Goal: Information Seeking & Learning: Compare options

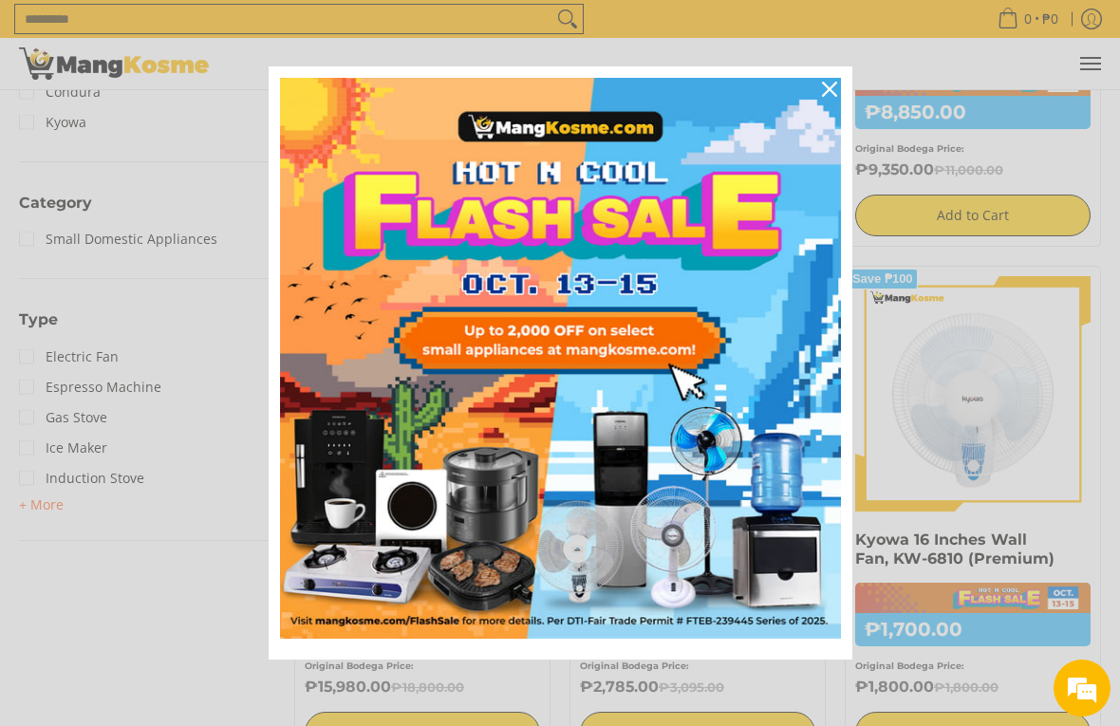
scroll to position [732, 0]
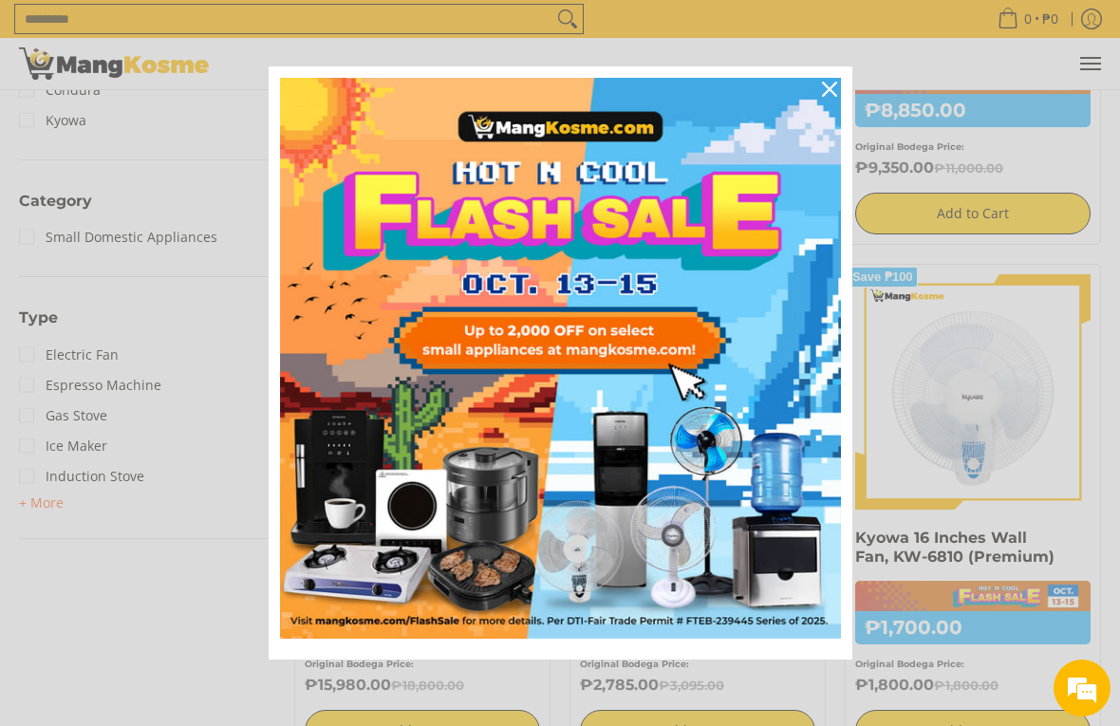
click at [820, 99] on div "Close" at bounding box center [829, 89] width 30 height 30
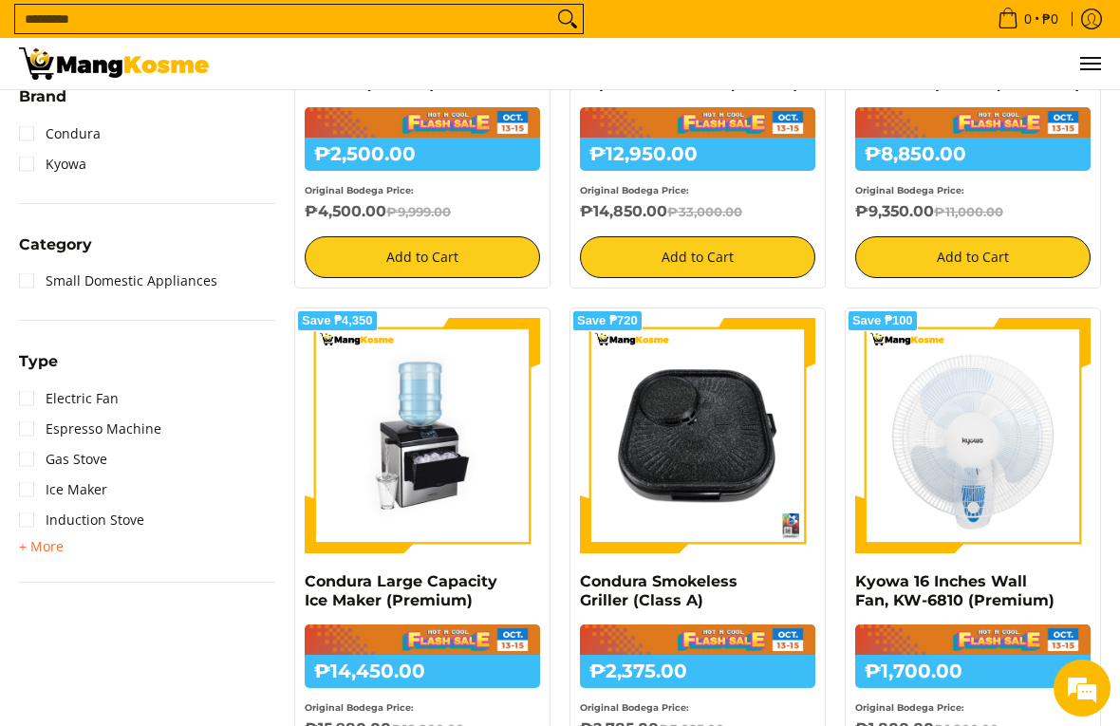
scroll to position [692, 0]
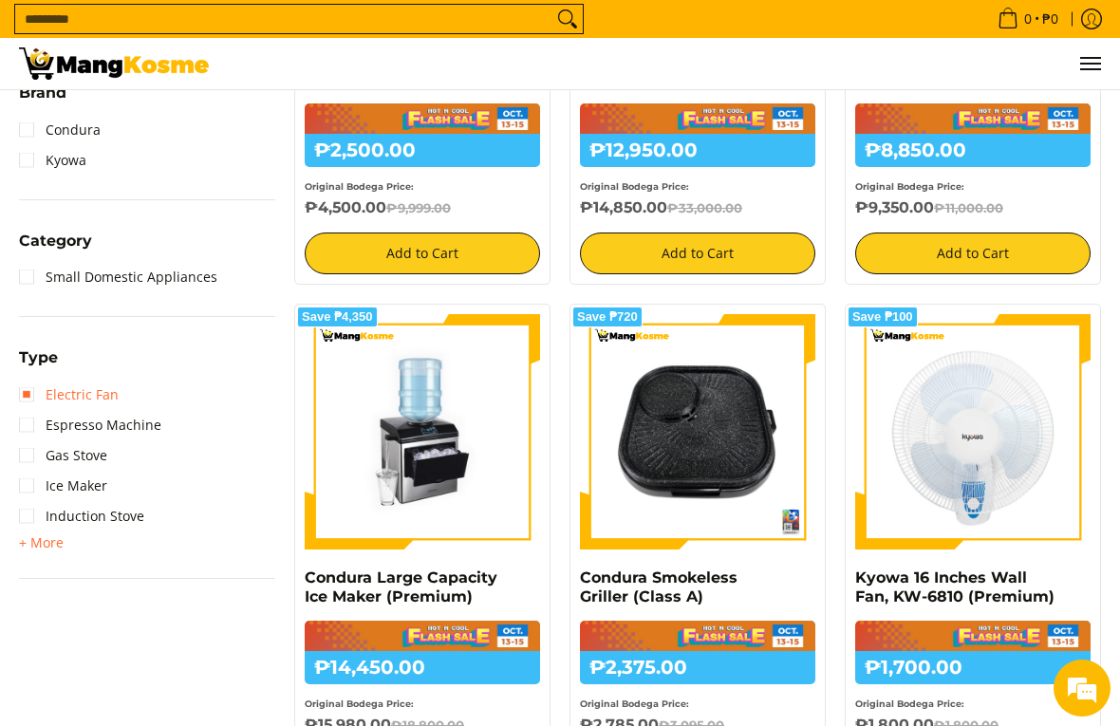
click at [28, 392] on link "Electric Fan" at bounding box center [69, 395] width 100 height 30
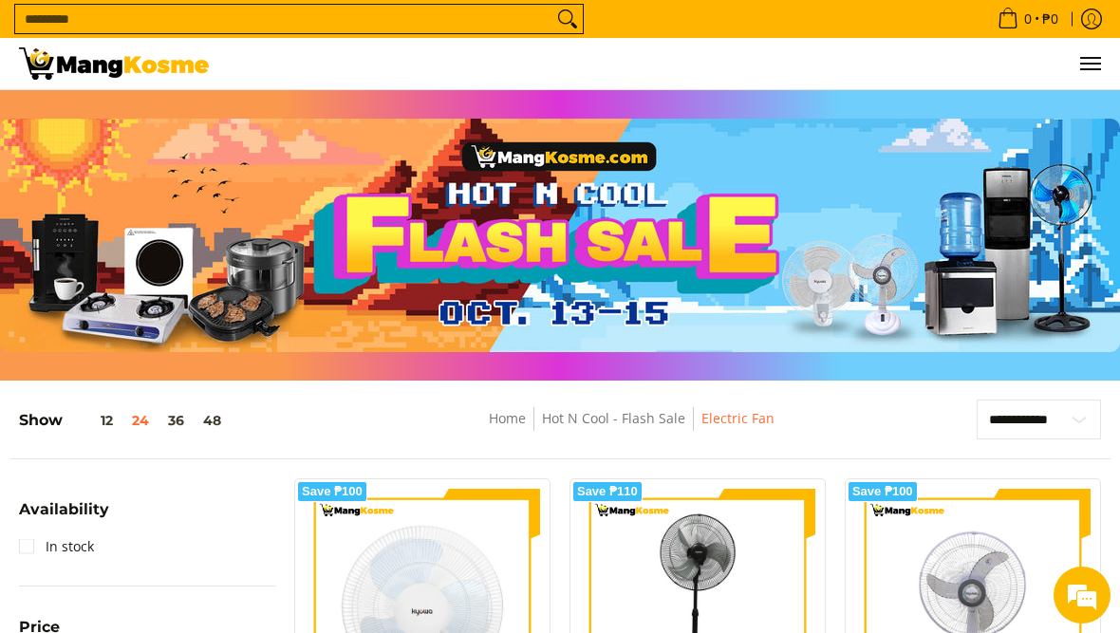
click at [59, 76] on img at bounding box center [114, 63] width 190 height 32
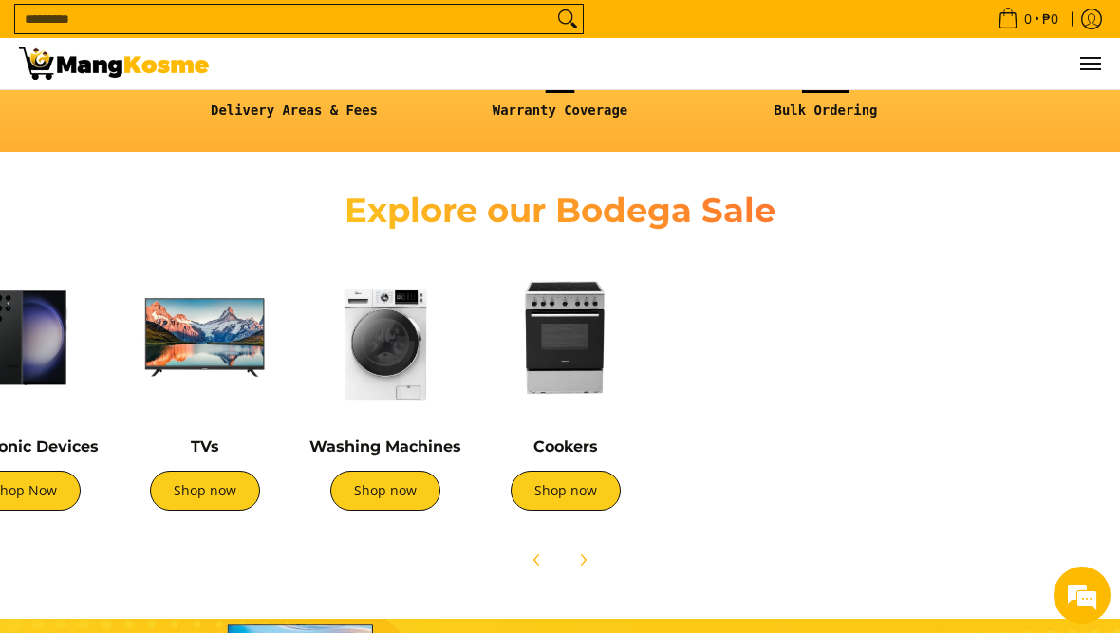
scroll to position [0, 648]
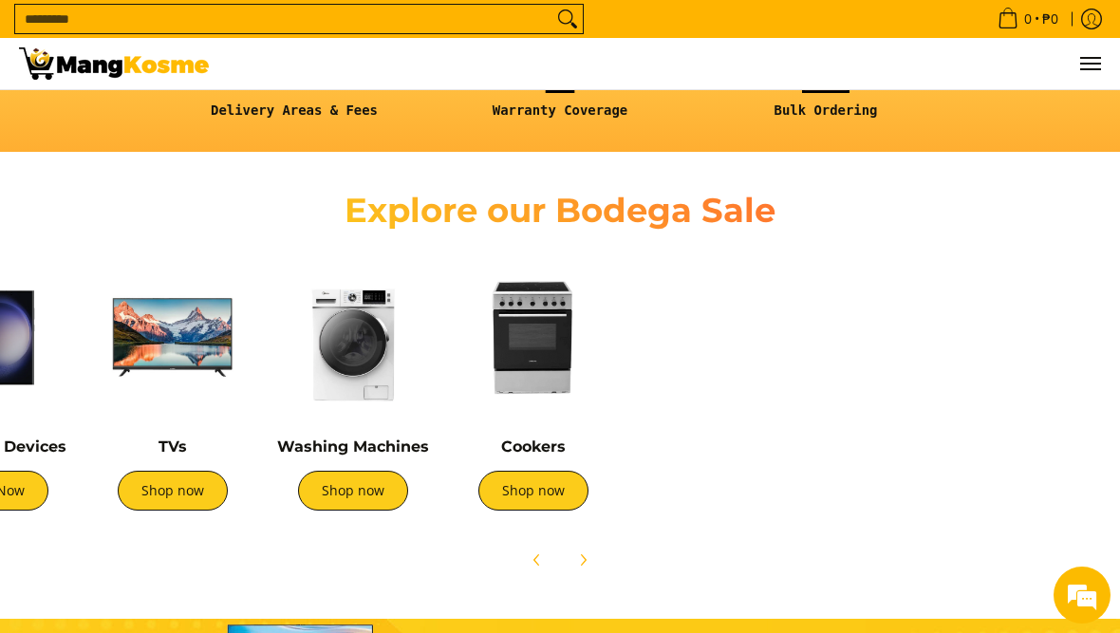
click at [344, 493] on link "Shop now" at bounding box center [353, 491] width 110 height 40
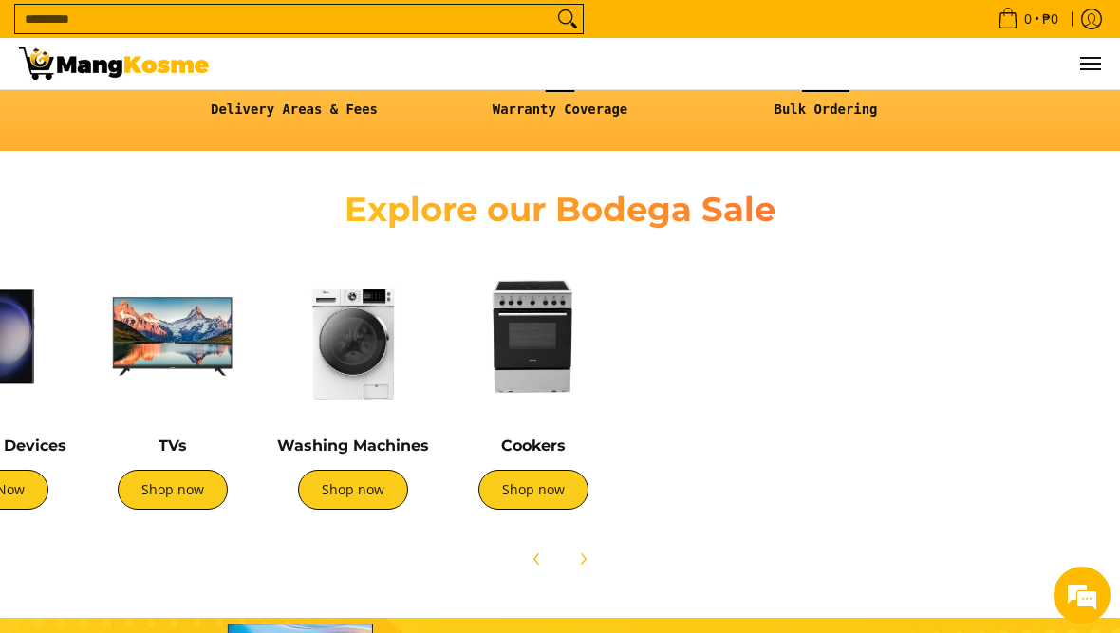
scroll to position [0, 0]
click at [156, 371] on img at bounding box center [172, 336] width 161 height 161
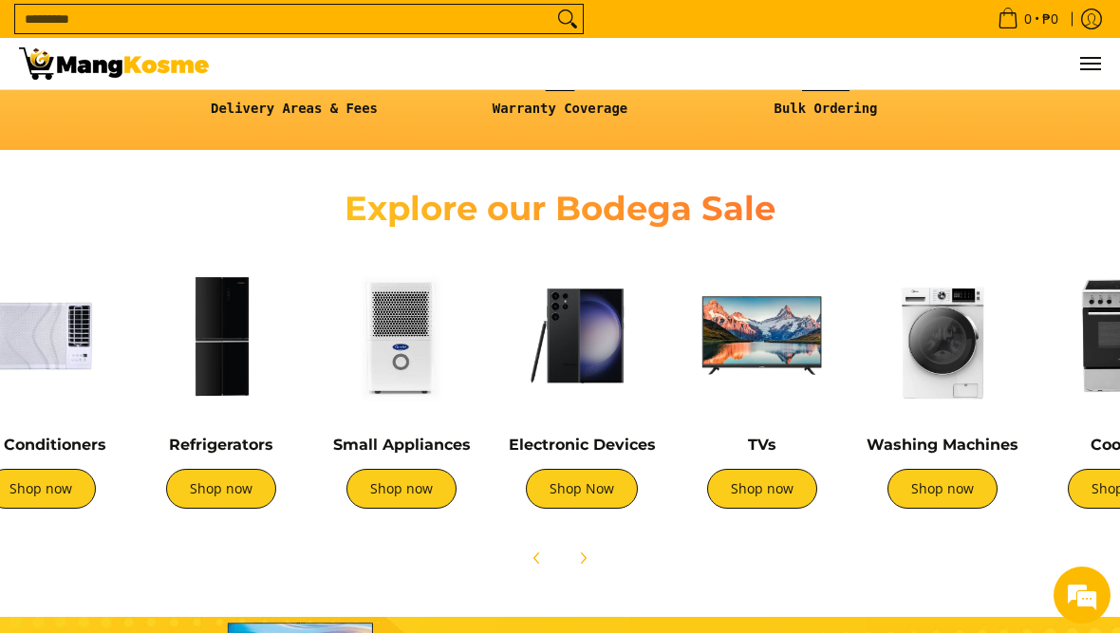
scroll to position [0, 55]
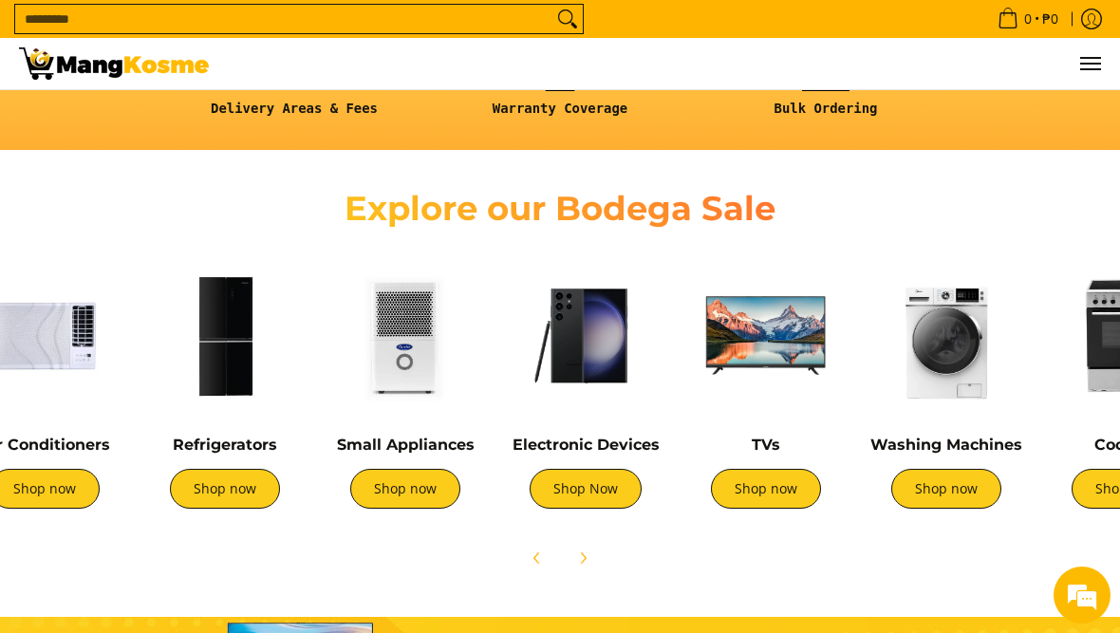
click at [397, 473] on link "Shop now" at bounding box center [405, 489] width 110 height 40
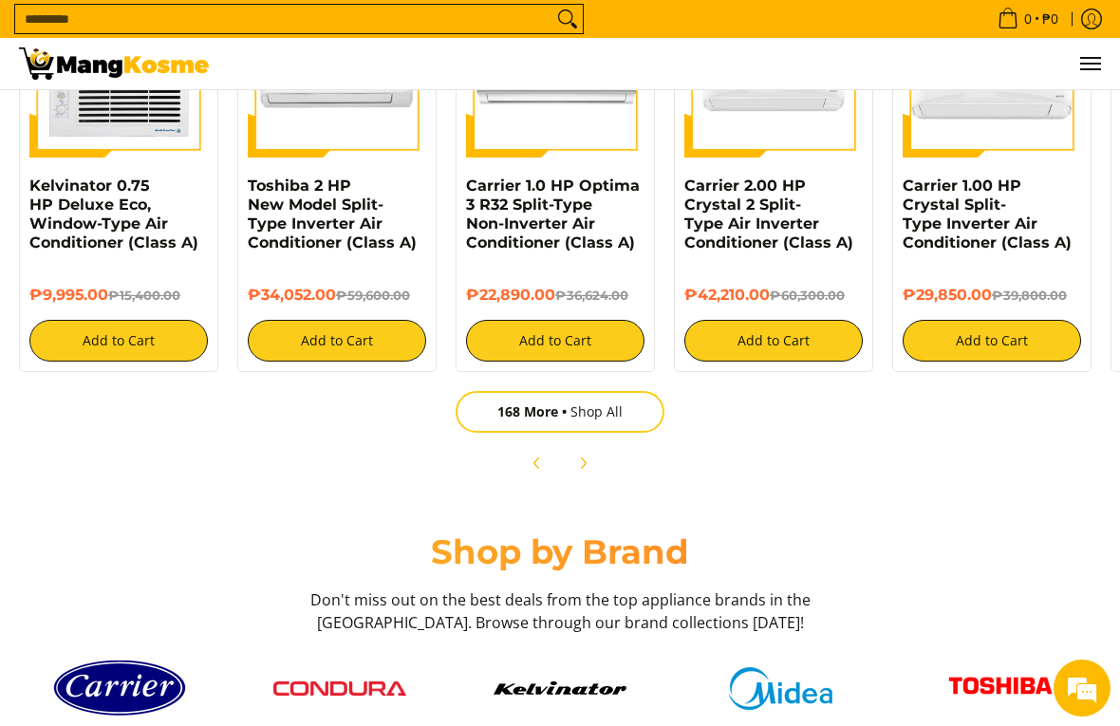
scroll to position [0, 89]
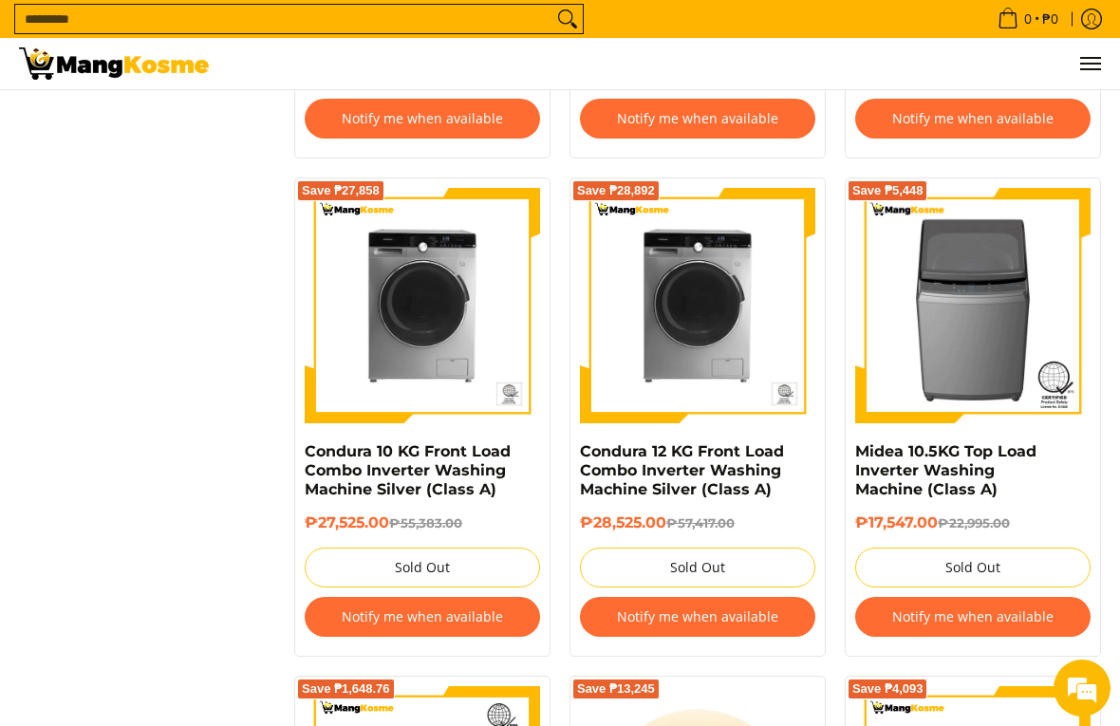
scroll to position [3221, 0]
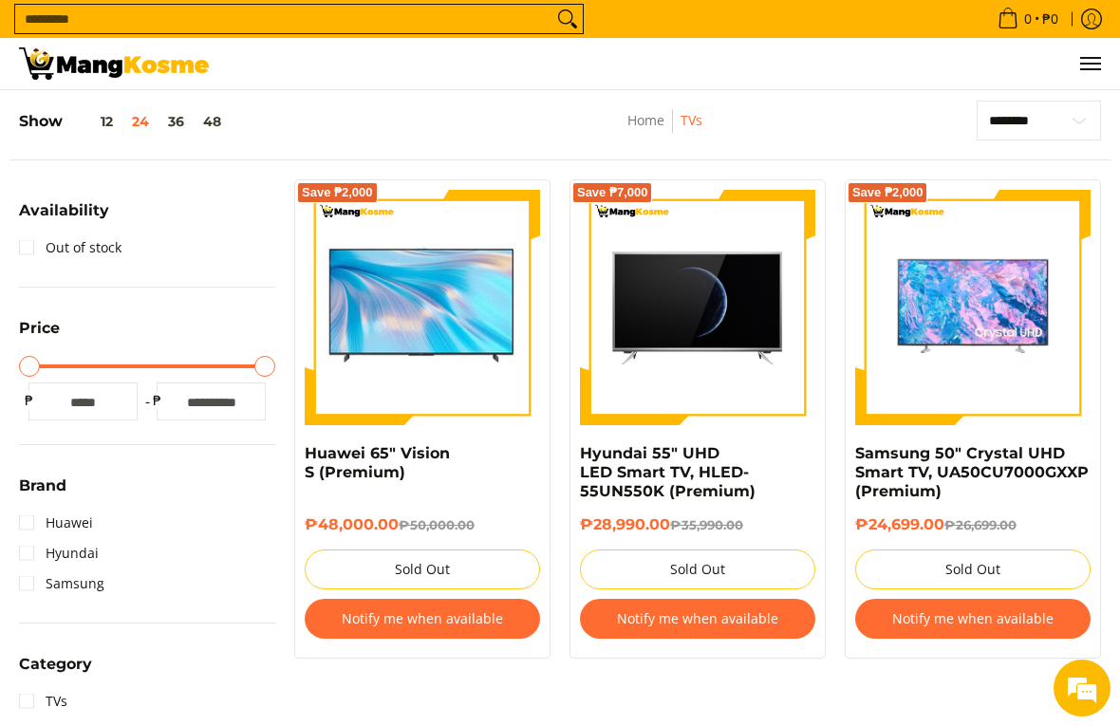
scroll to position [250, 0]
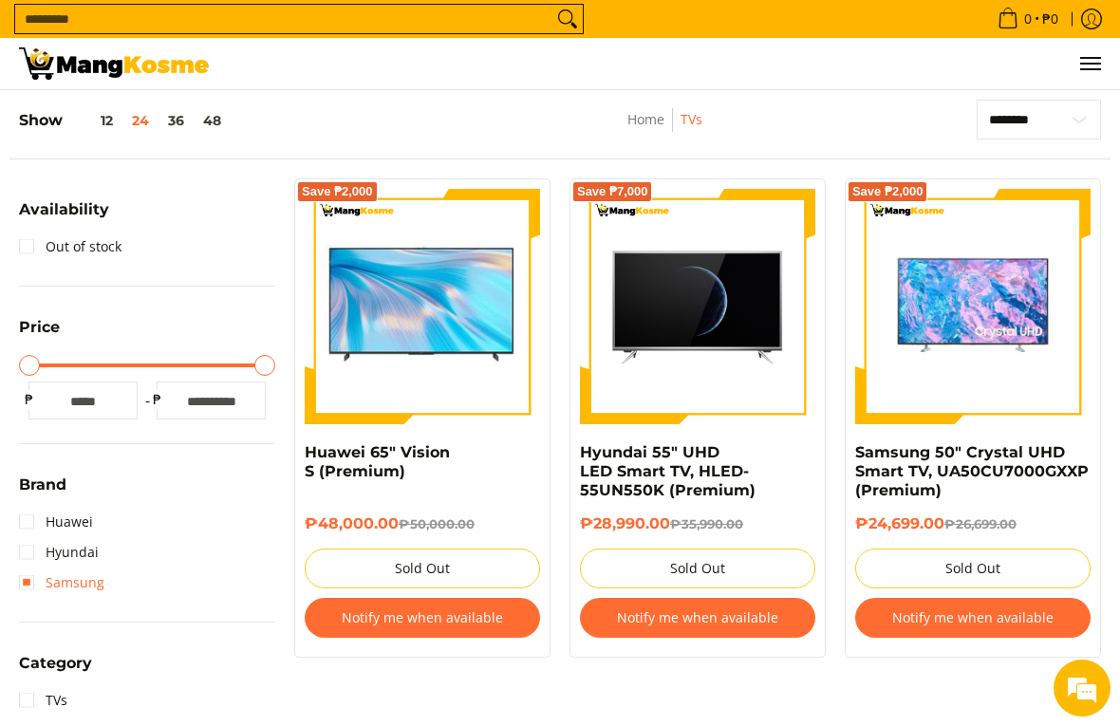
click at [34, 587] on link "Samsung" at bounding box center [61, 582] width 85 height 30
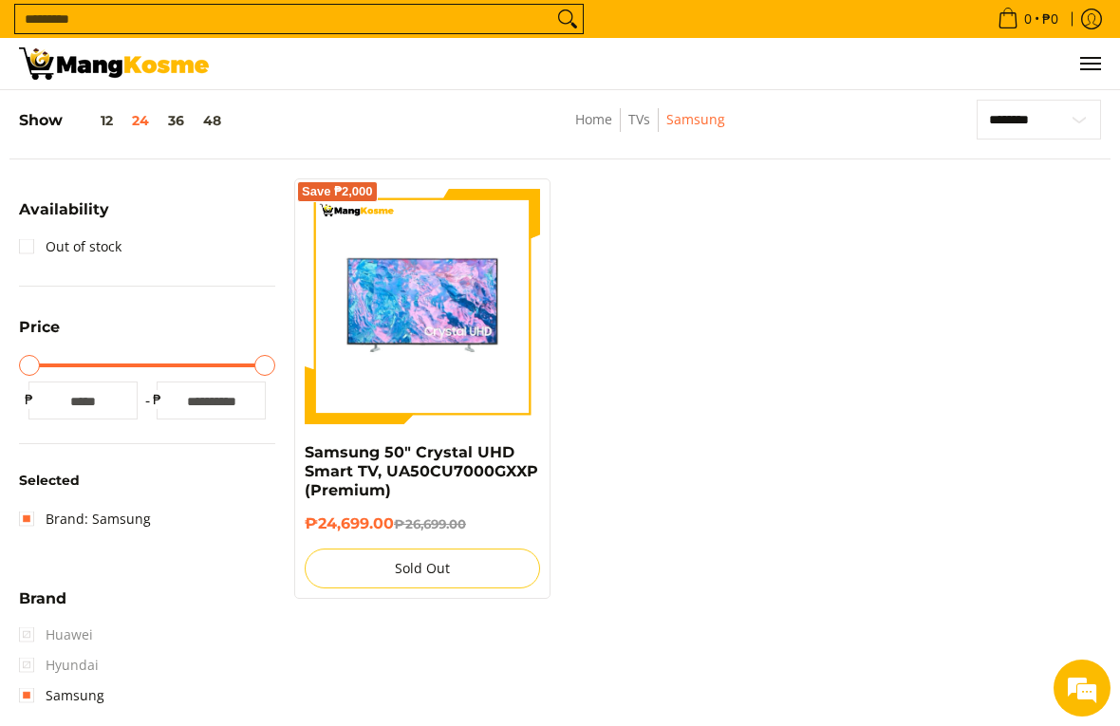
scroll to position [259, 0]
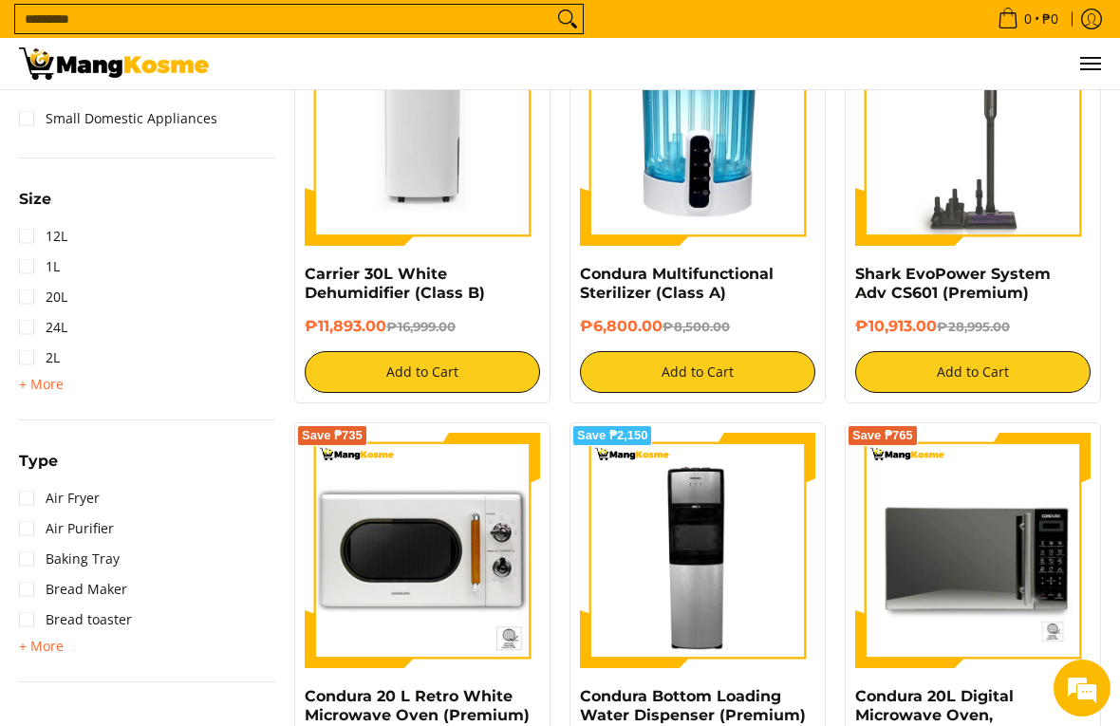
scroll to position [998, 0]
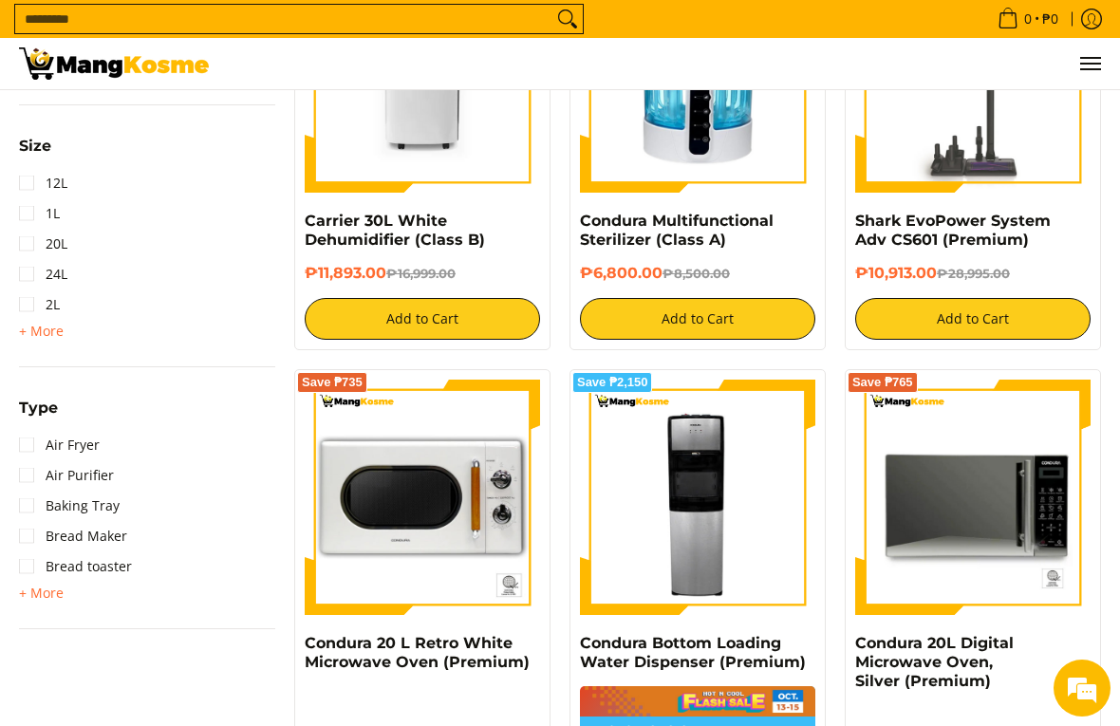
click at [37, 585] on span "+ More" at bounding box center [41, 592] width 45 height 15
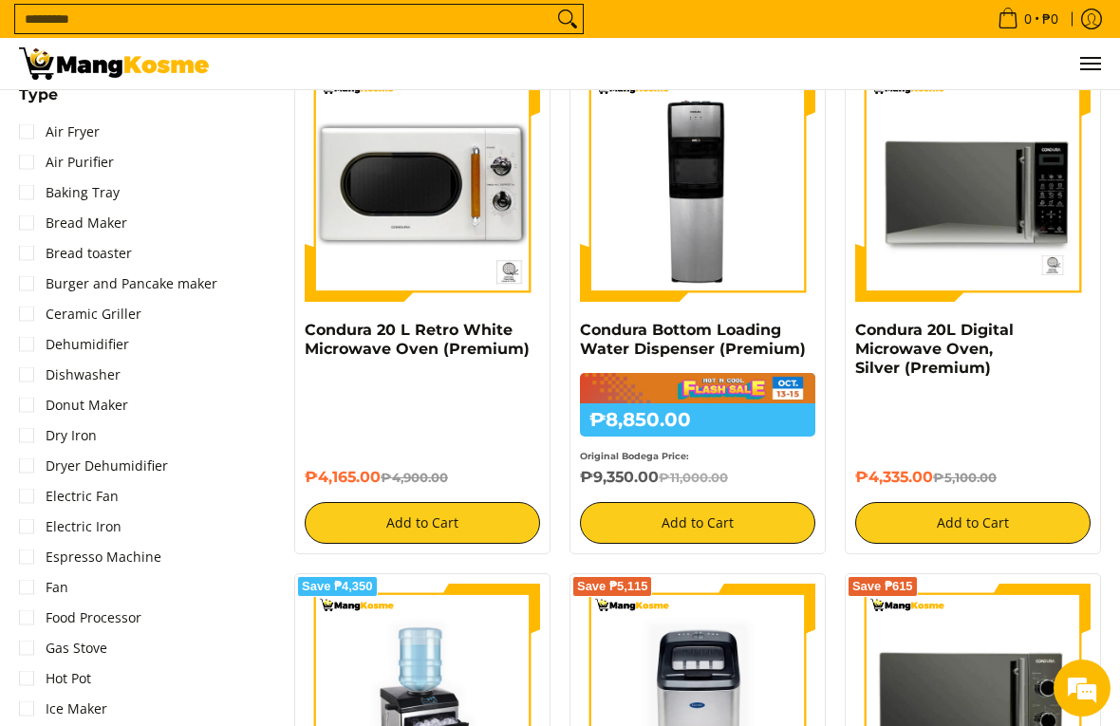
scroll to position [1313, 0]
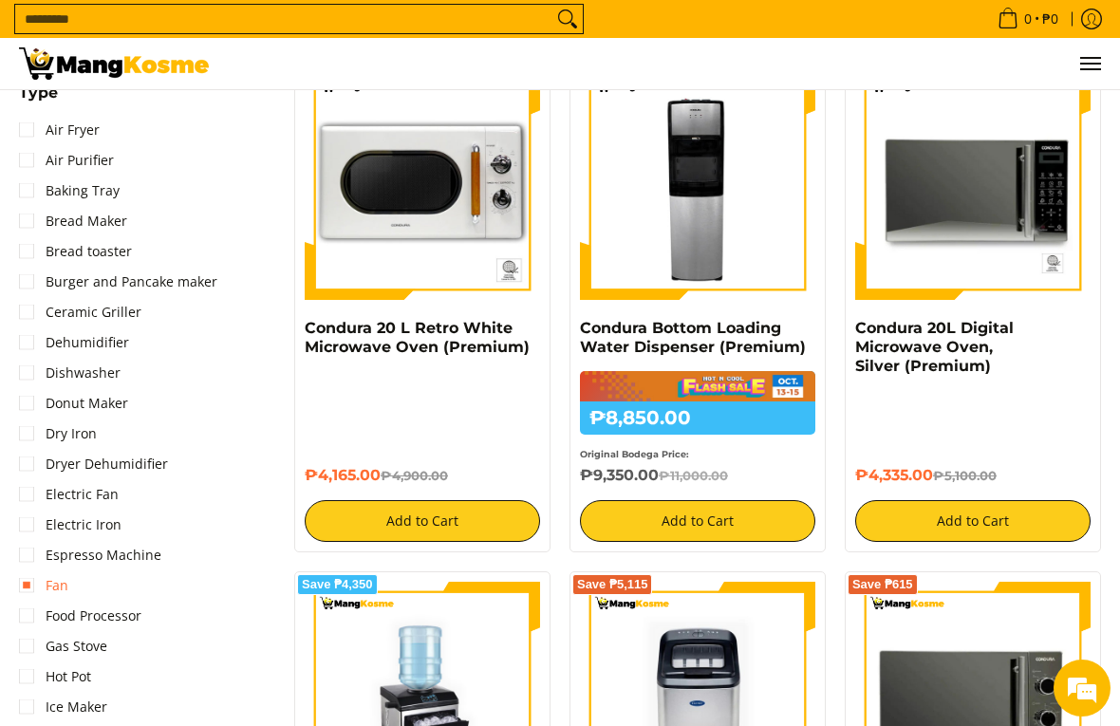
click at [30, 573] on link "Fan" at bounding box center [43, 585] width 49 height 30
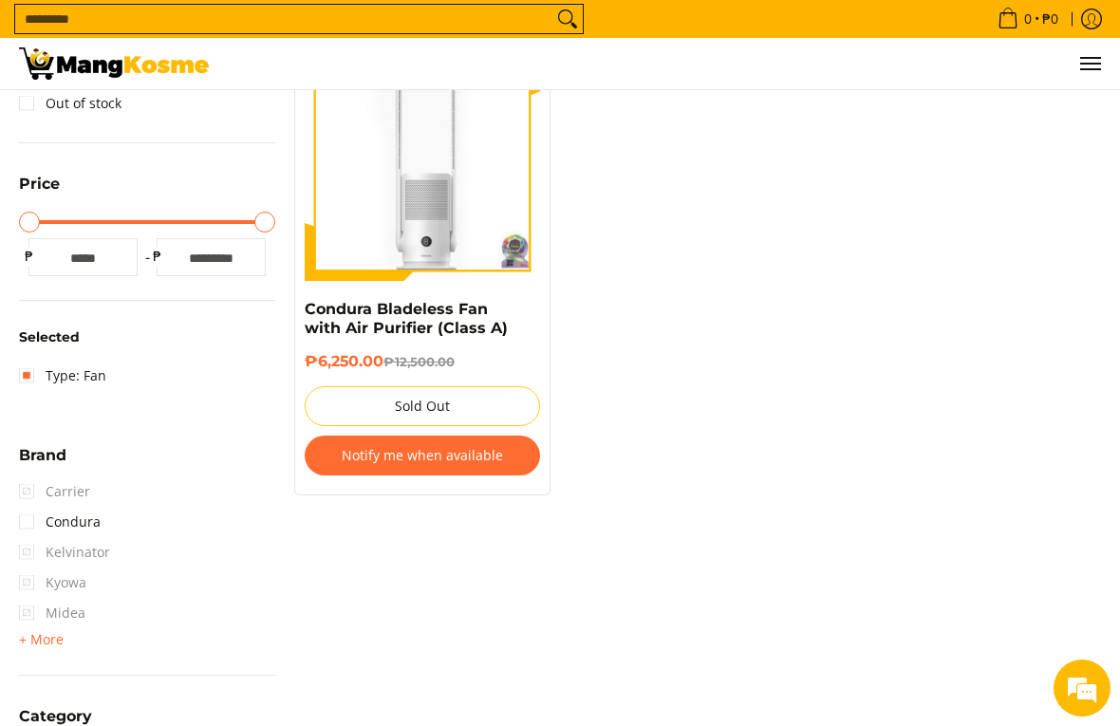
scroll to position [411, 0]
